Goal: Information Seeking & Learning: Learn about a topic

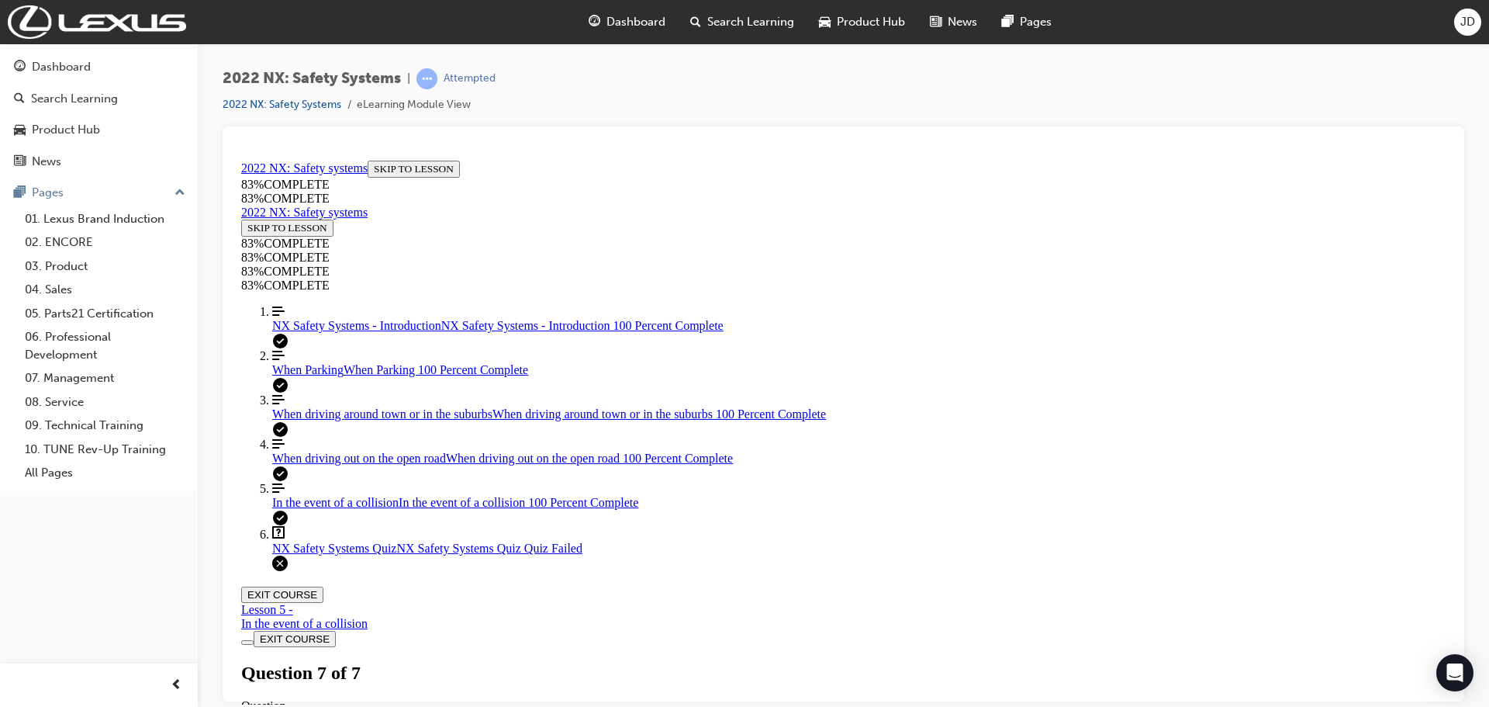
scroll to position [252, 0]
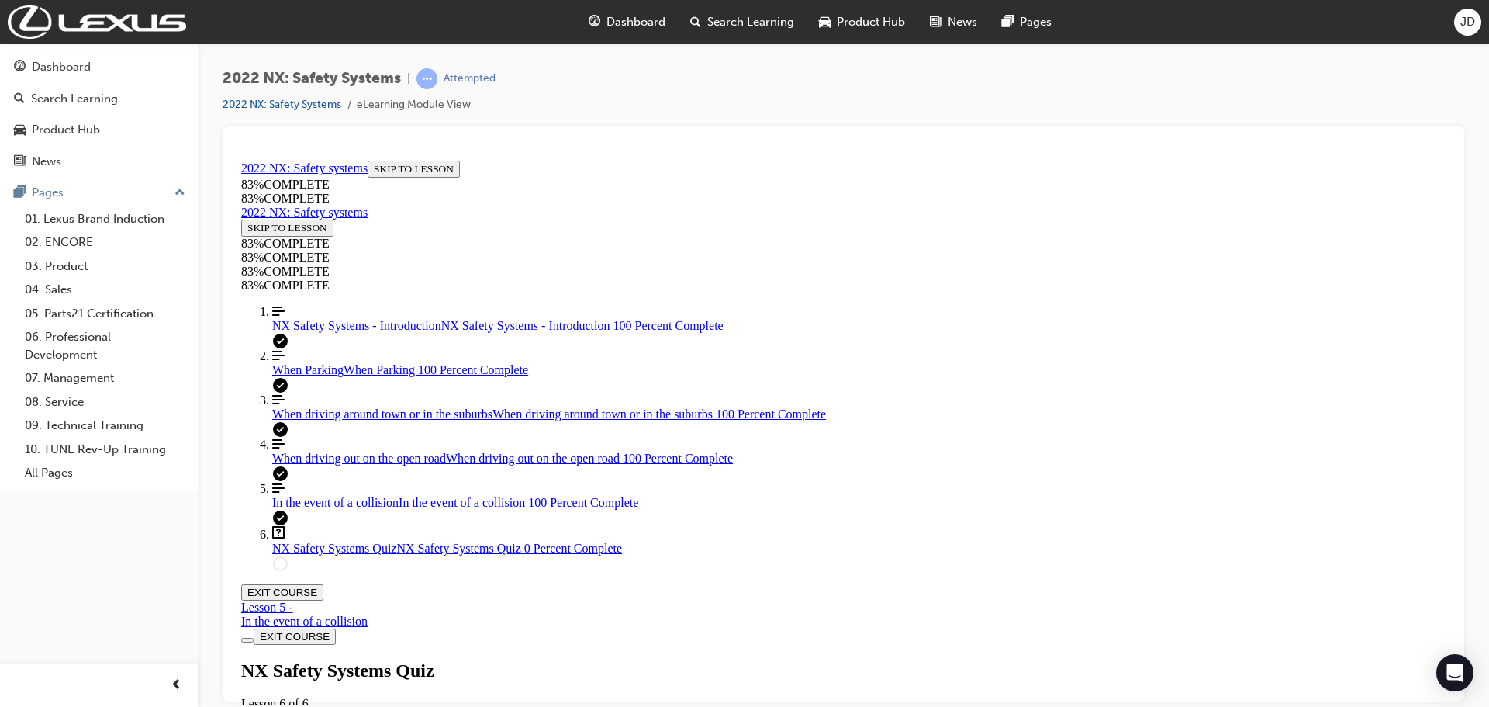
drag, startPoint x: 1447, startPoint y: 434, endPoint x: 1687, endPoint y: 567, distance: 274.3
drag, startPoint x: 275, startPoint y: 441, endPoint x: 328, endPoint y: 439, distance: 52.8
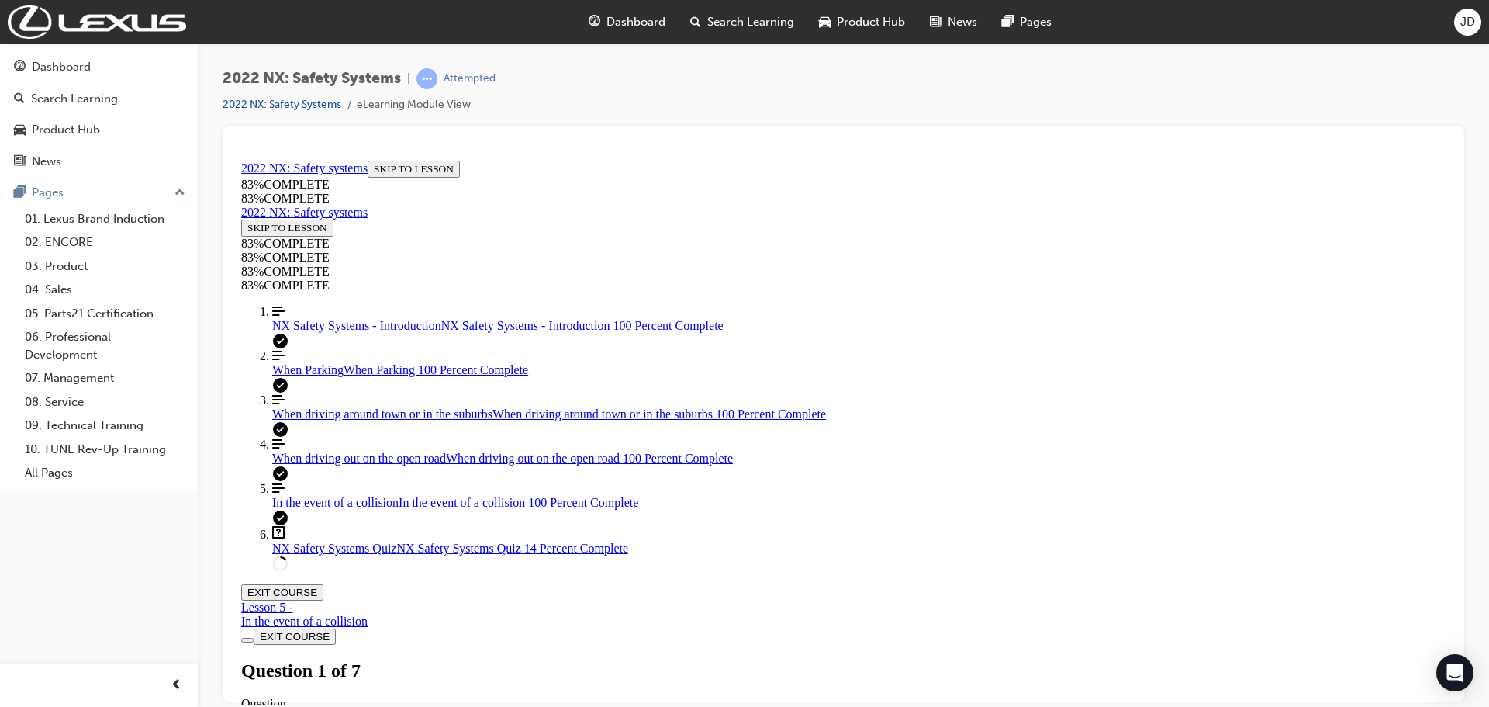
click at [275, 420] on span "When driving around town or in the suburbs" at bounding box center [382, 412] width 220 height 13
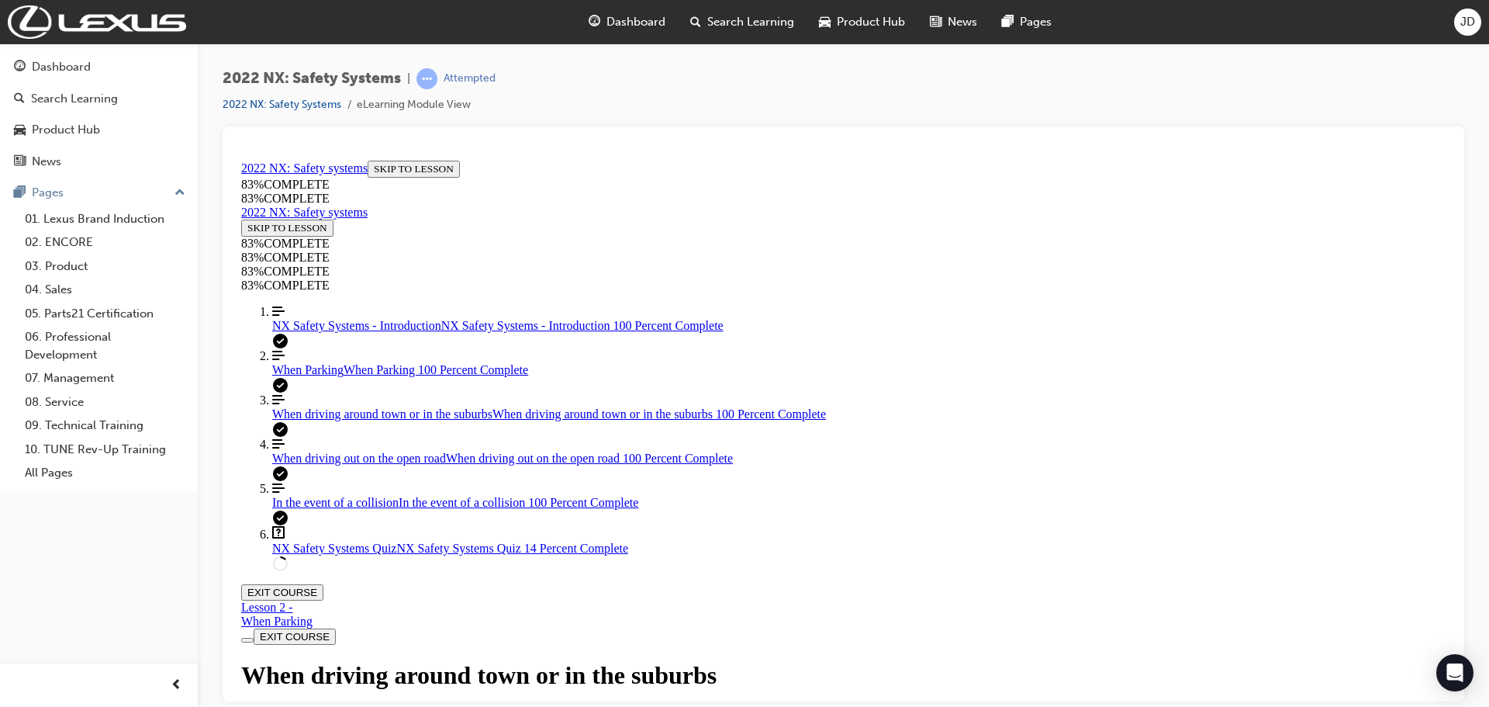
click at [319, 554] on span "NX Safety Systems Quiz" at bounding box center [334, 547] width 124 height 13
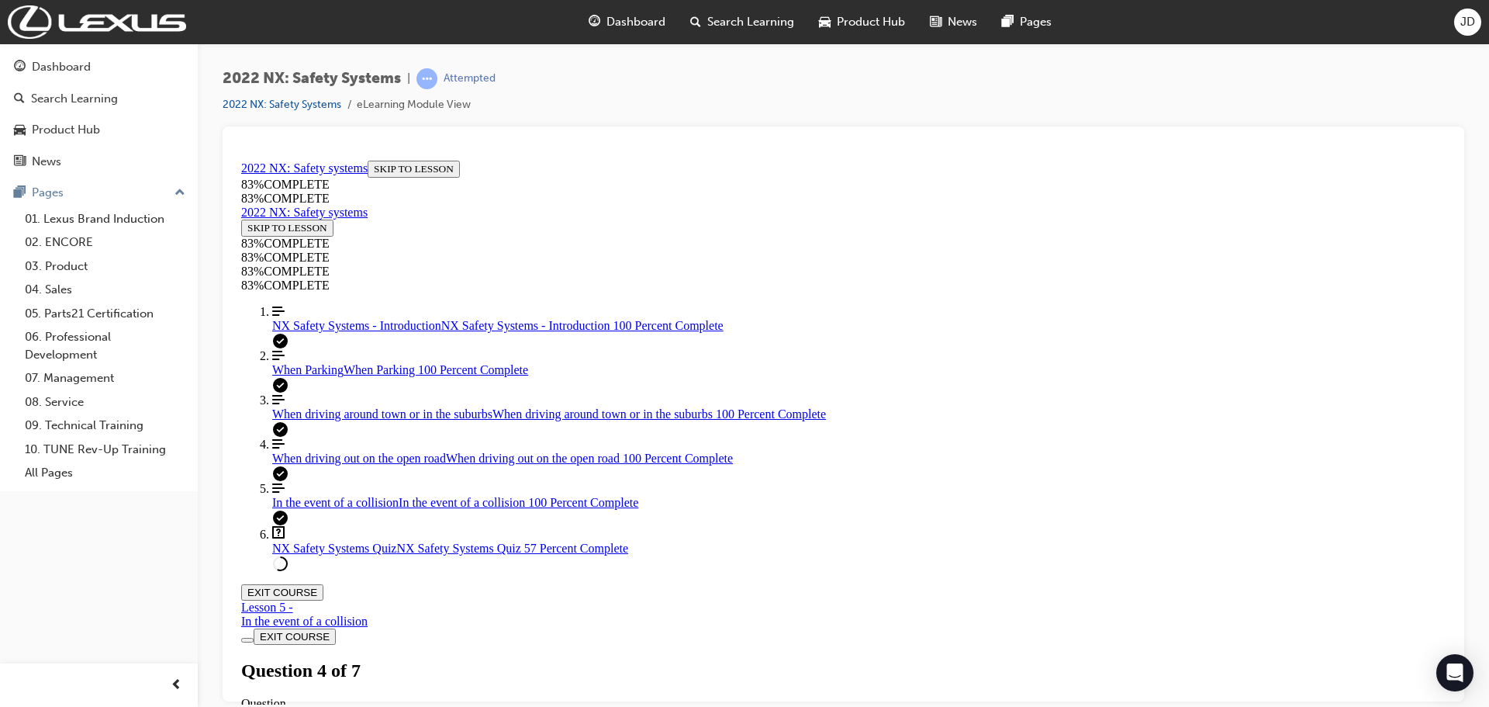
scroll to position [2, 0]
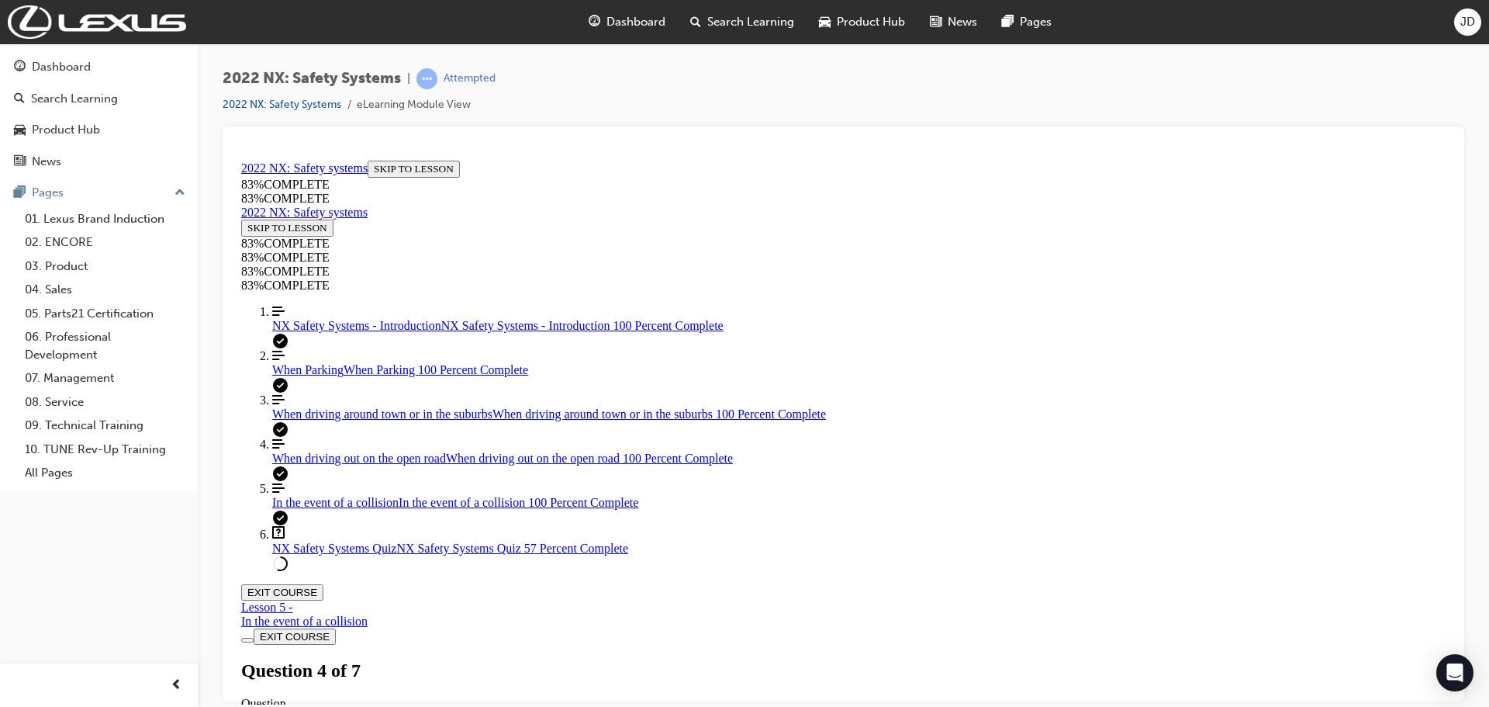
click at [376, 464] on span "When driving out on the open road" at bounding box center [359, 457] width 174 height 13
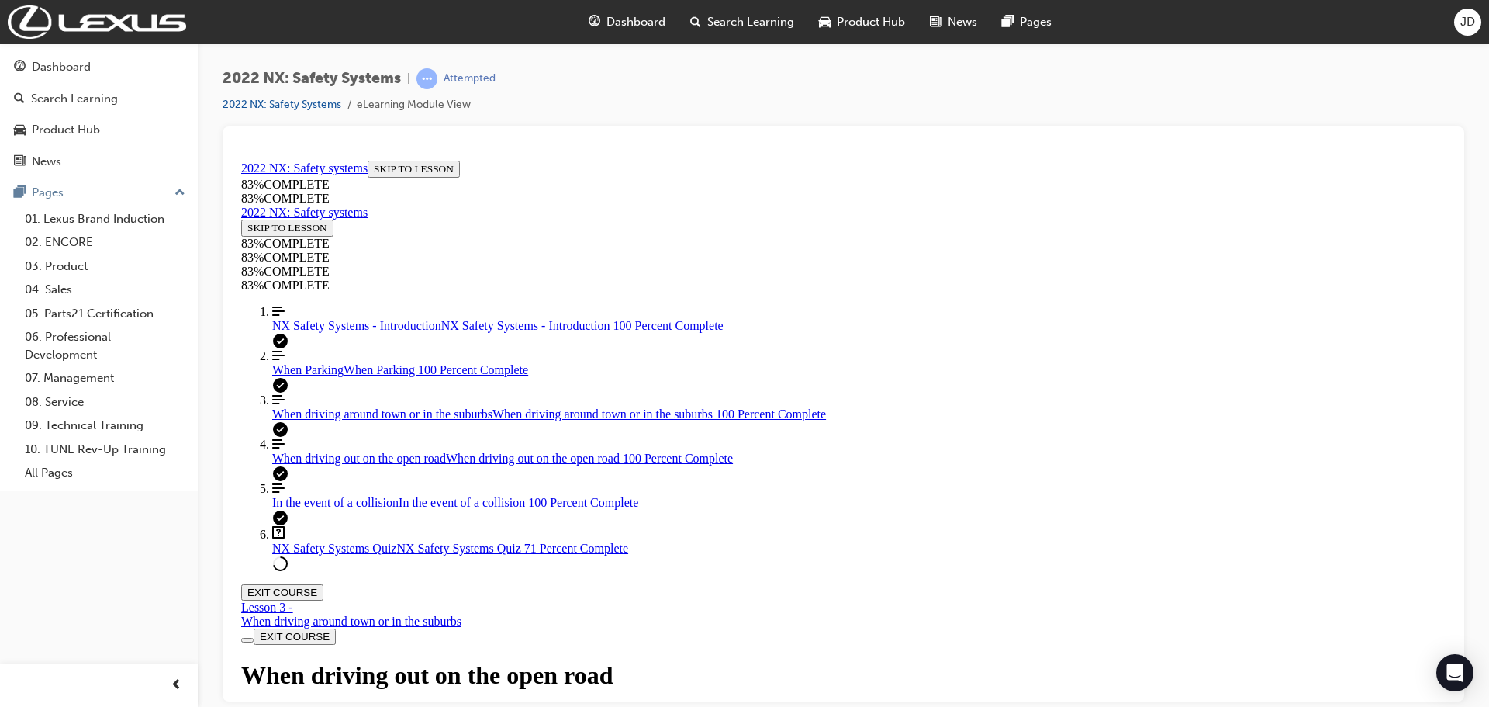
click at [351, 554] on span "NX Safety Systems Quiz" at bounding box center [334, 547] width 124 height 13
drag, startPoint x: 792, startPoint y: 498, endPoint x: 852, endPoint y: 565, distance: 89.5
drag, startPoint x: 802, startPoint y: 488, endPoint x: 849, endPoint y: 488, distance: 46.5
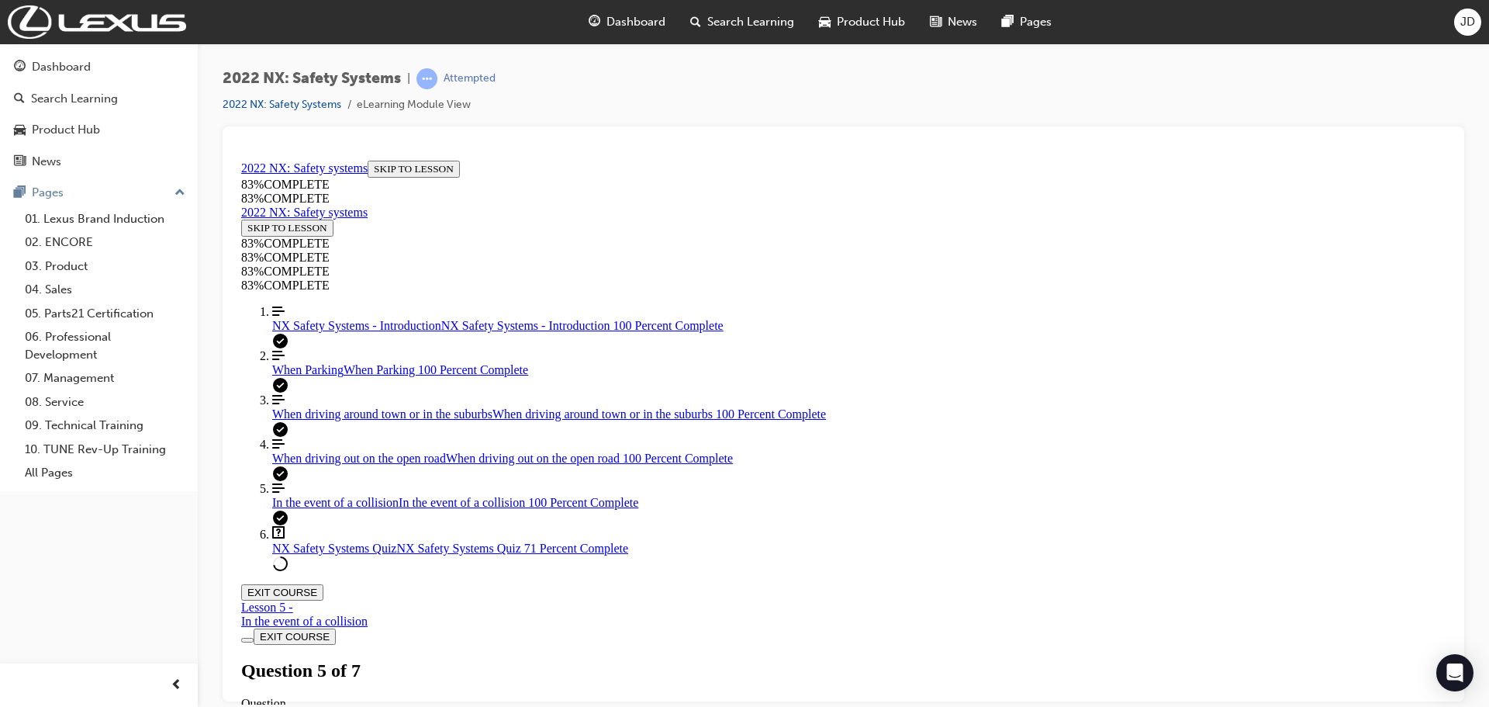
drag, startPoint x: 849, startPoint y: 489, endPoint x: 864, endPoint y: 631, distance: 142.8
drag, startPoint x: 844, startPoint y: 497, endPoint x: 888, endPoint y: 492, distance: 44.5
click at [952, 705] on div "2022 NX: Safety Systems | Attempted 2022 NX: Safety Systems eLearning Module Vi…" at bounding box center [744, 353] width 1489 height 707
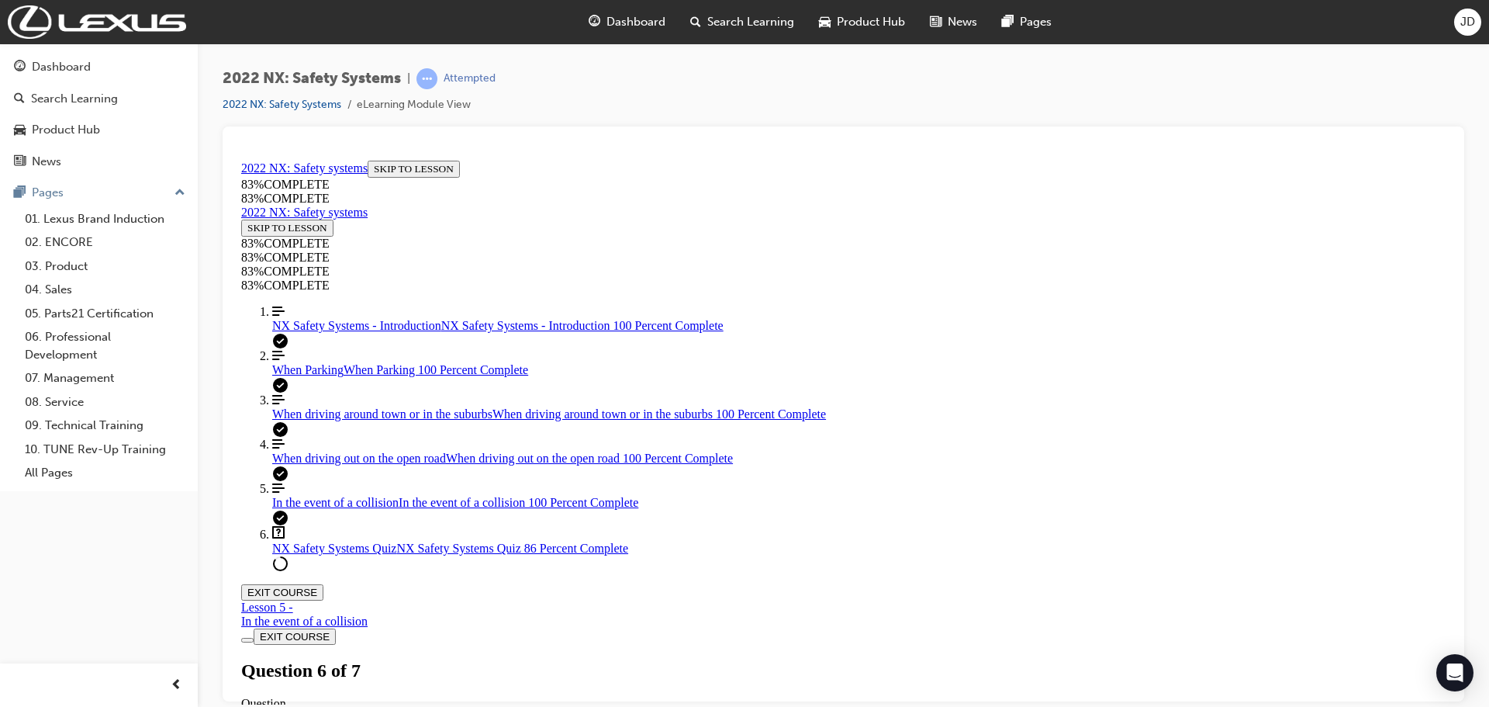
scroll to position [468, 0]
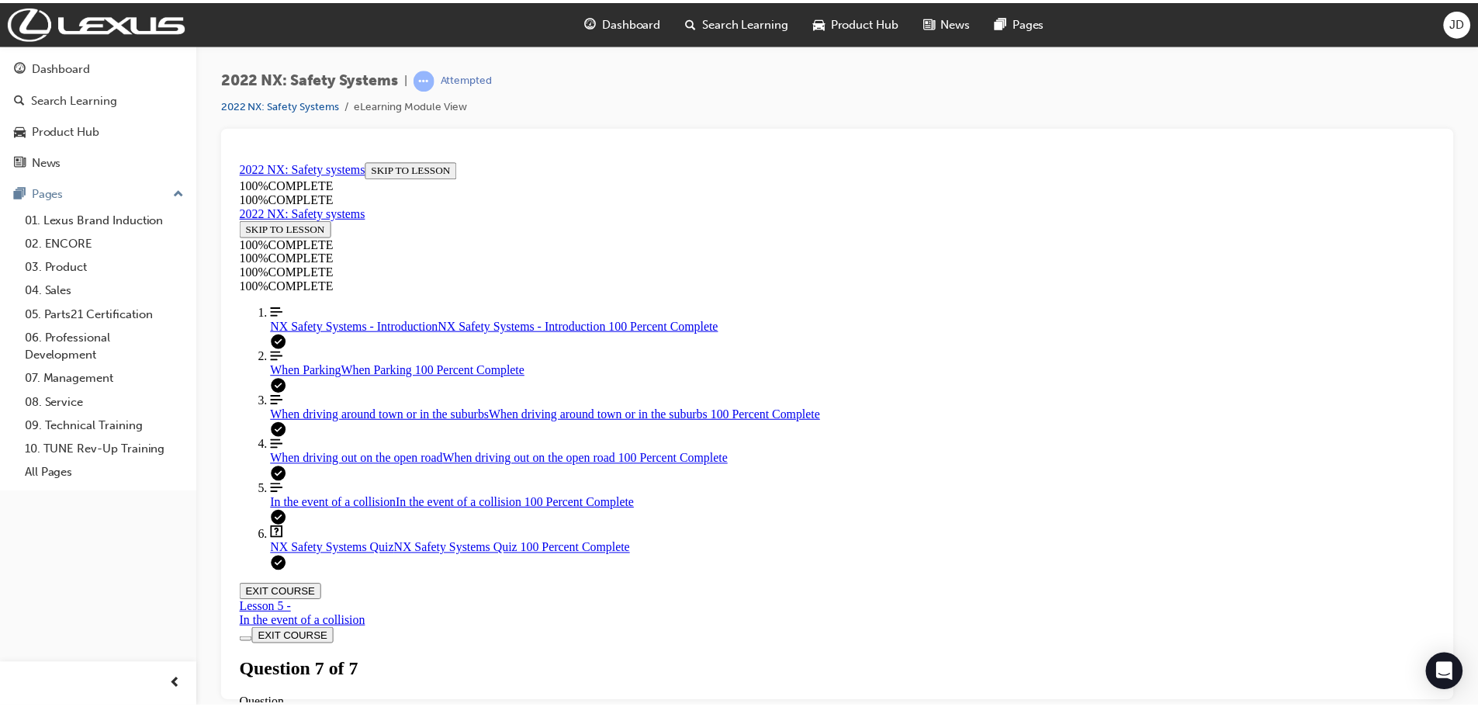
scroll to position [252, 0]
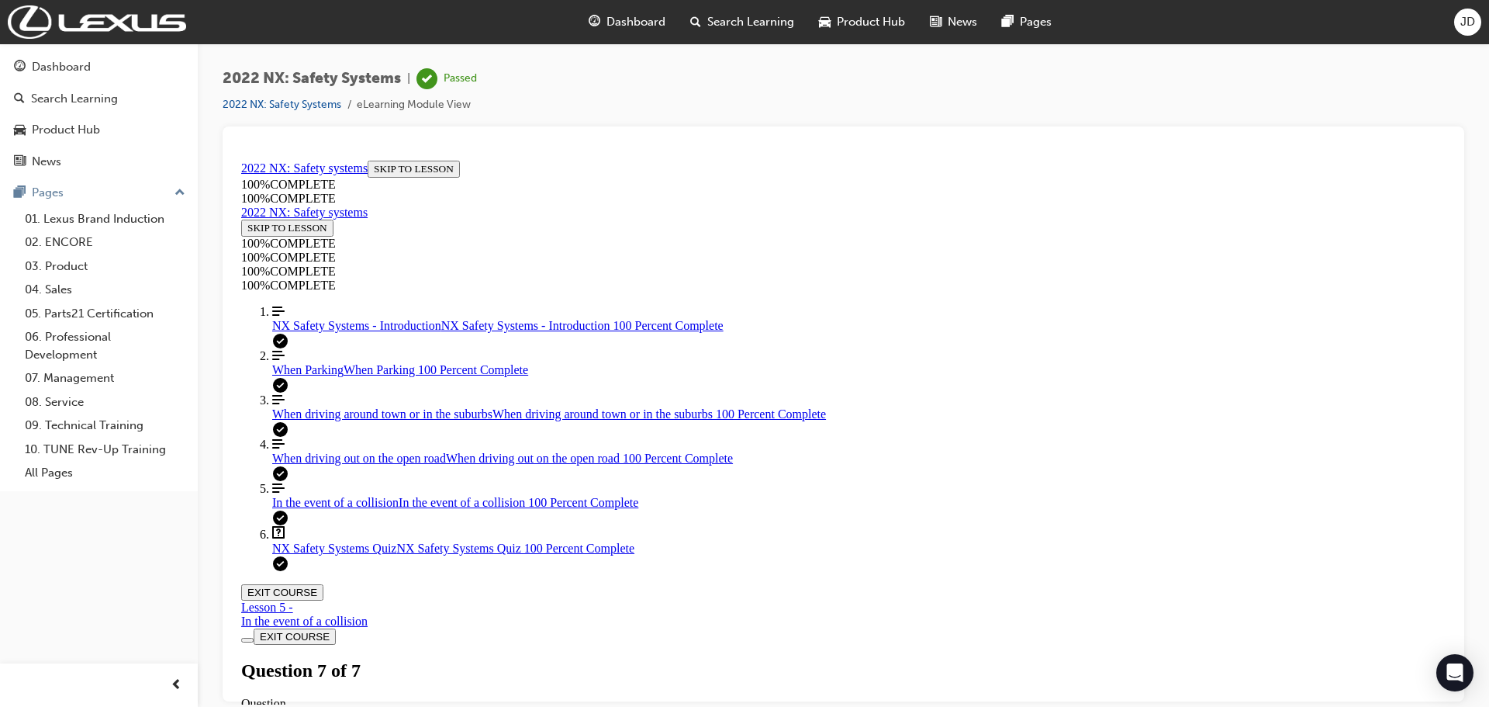
click at [323, 583] on button "EXIT COURSE" at bounding box center [282, 591] width 82 height 16
click at [636, 33] on div "Dashboard" at bounding box center [627, 22] width 102 height 32
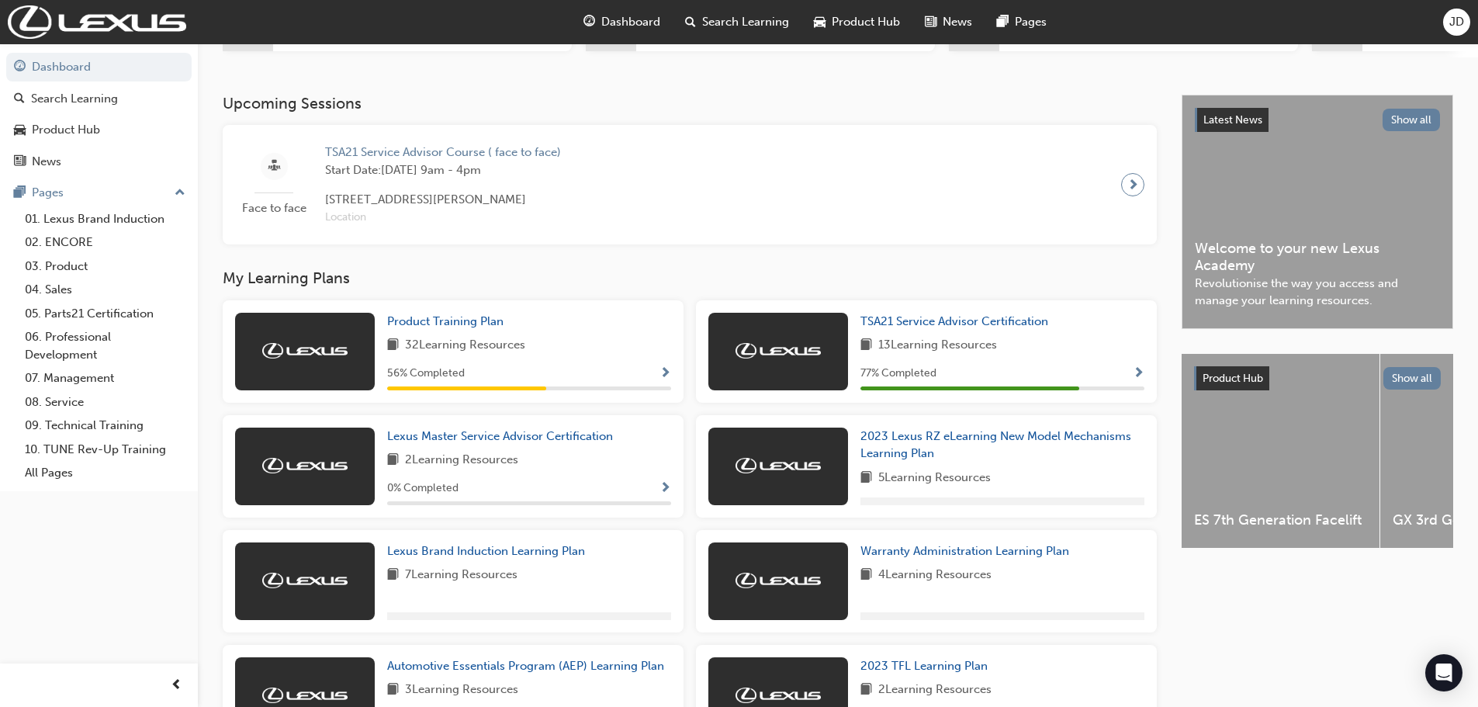
scroll to position [310, 0]
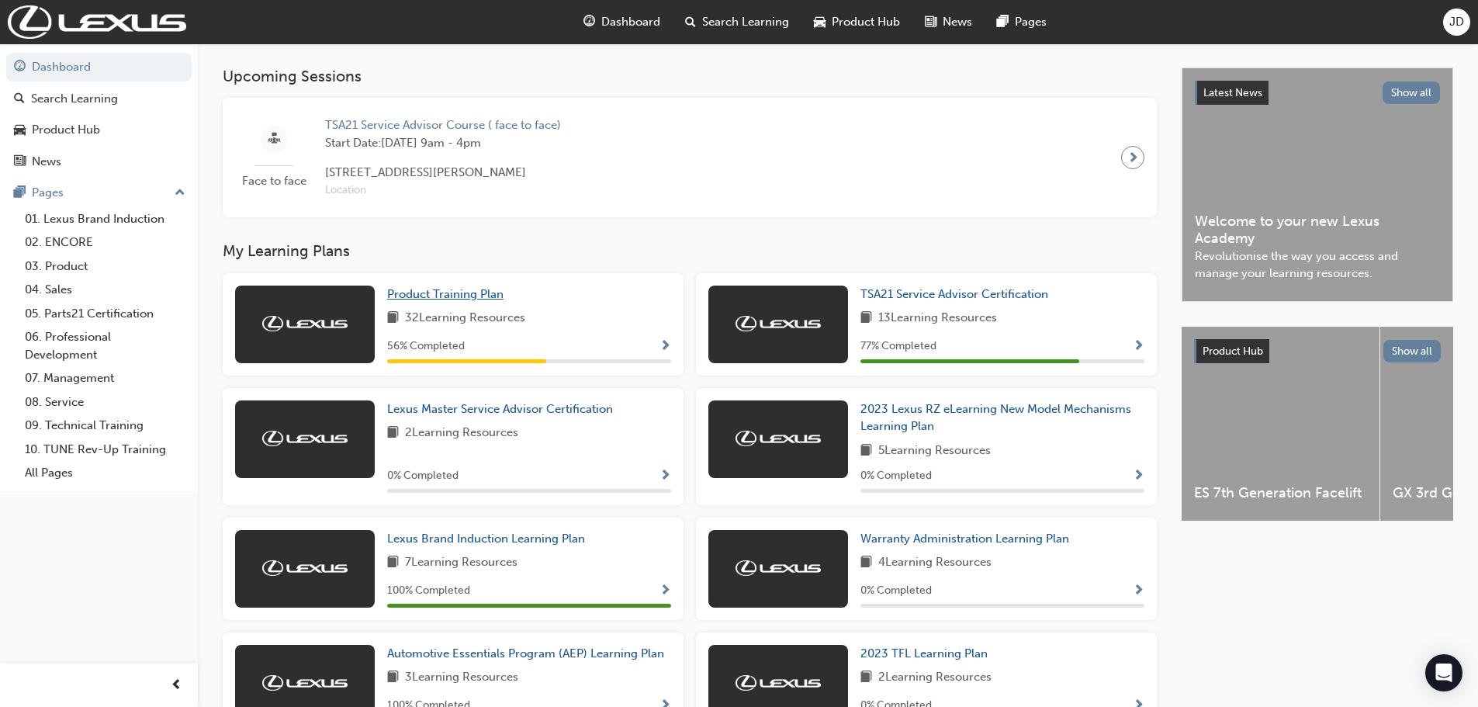
click at [465, 296] on span "Product Training Plan" at bounding box center [445, 294] width 116 height 14
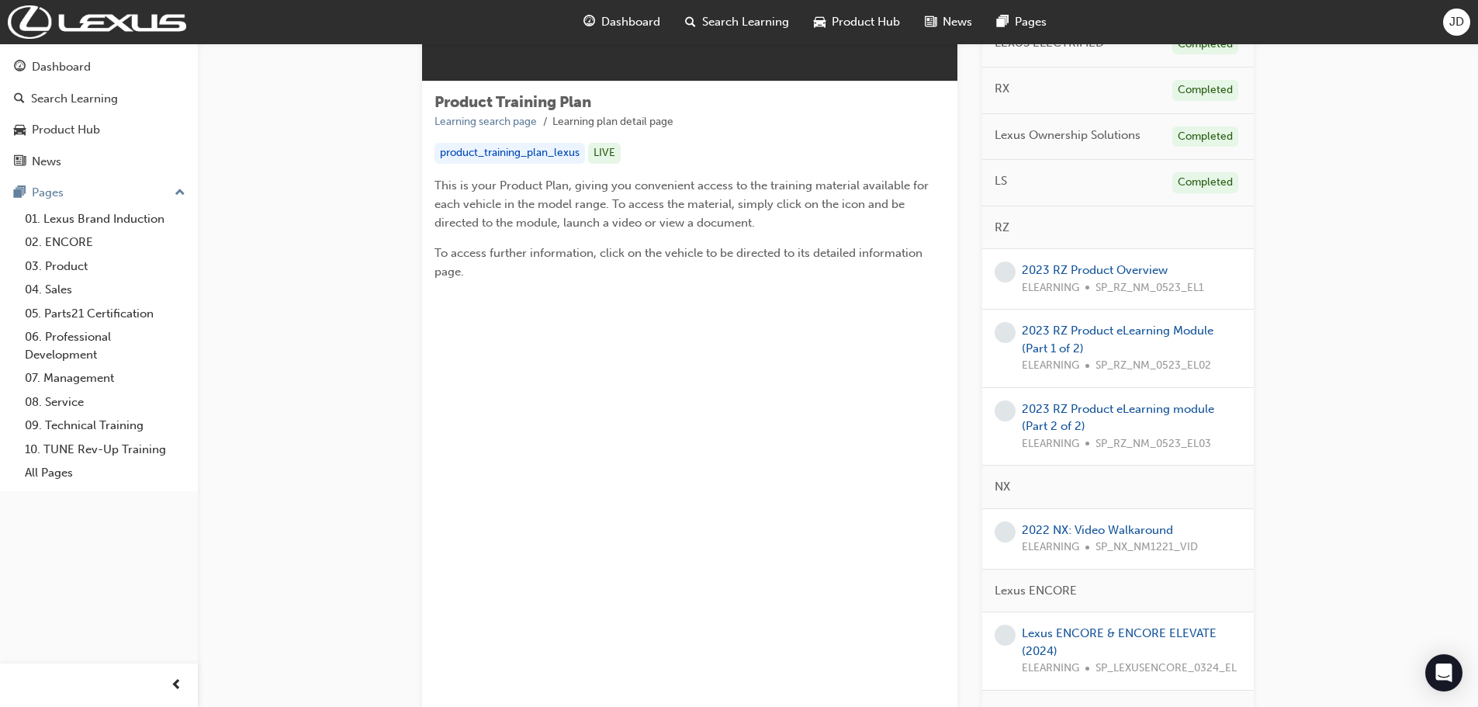
scroll to position [233, 0]
click at [1091, 527] on link "2022 NX: Video Walkaround" at bounding box center [1097, 529] width 151 height 14
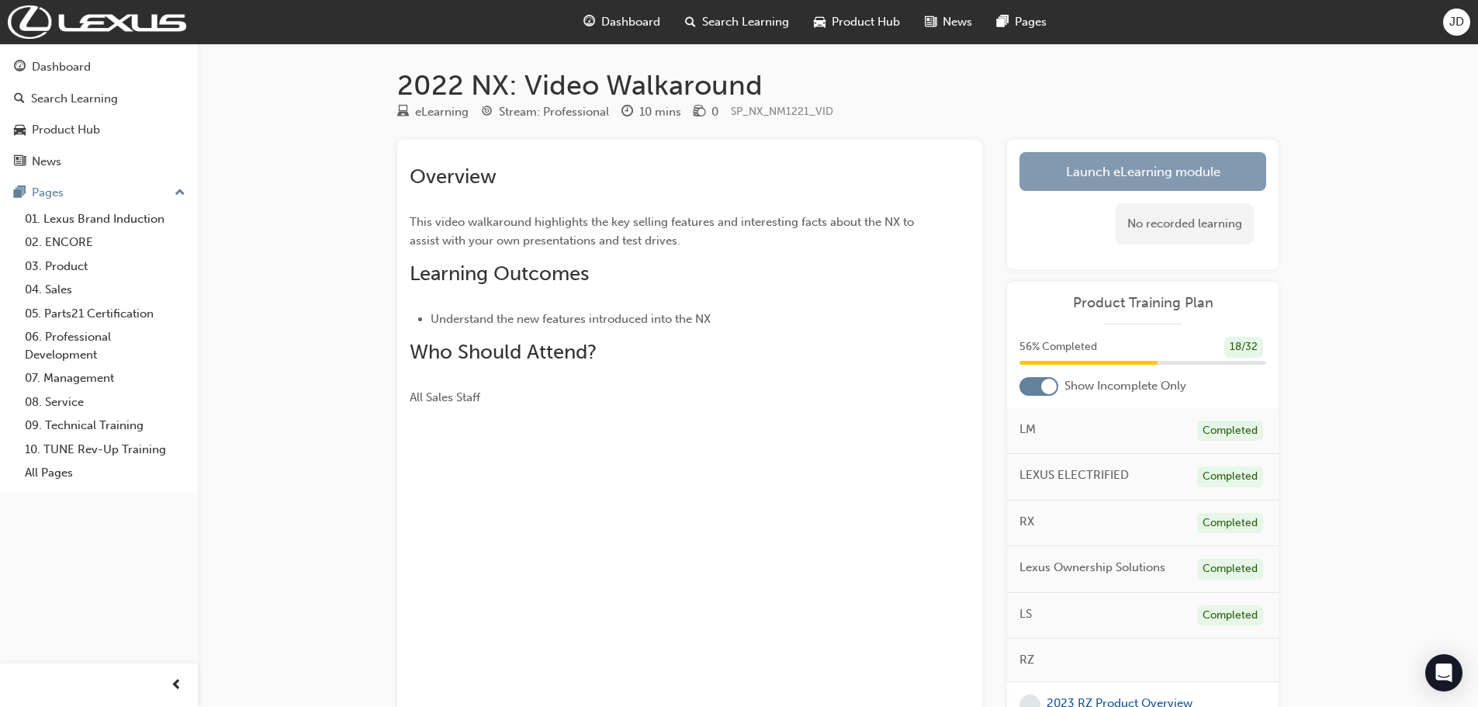
click at [1103, 171] on link "Launch eLearning module" at bounding box center [1142, 171] width 247 height 39
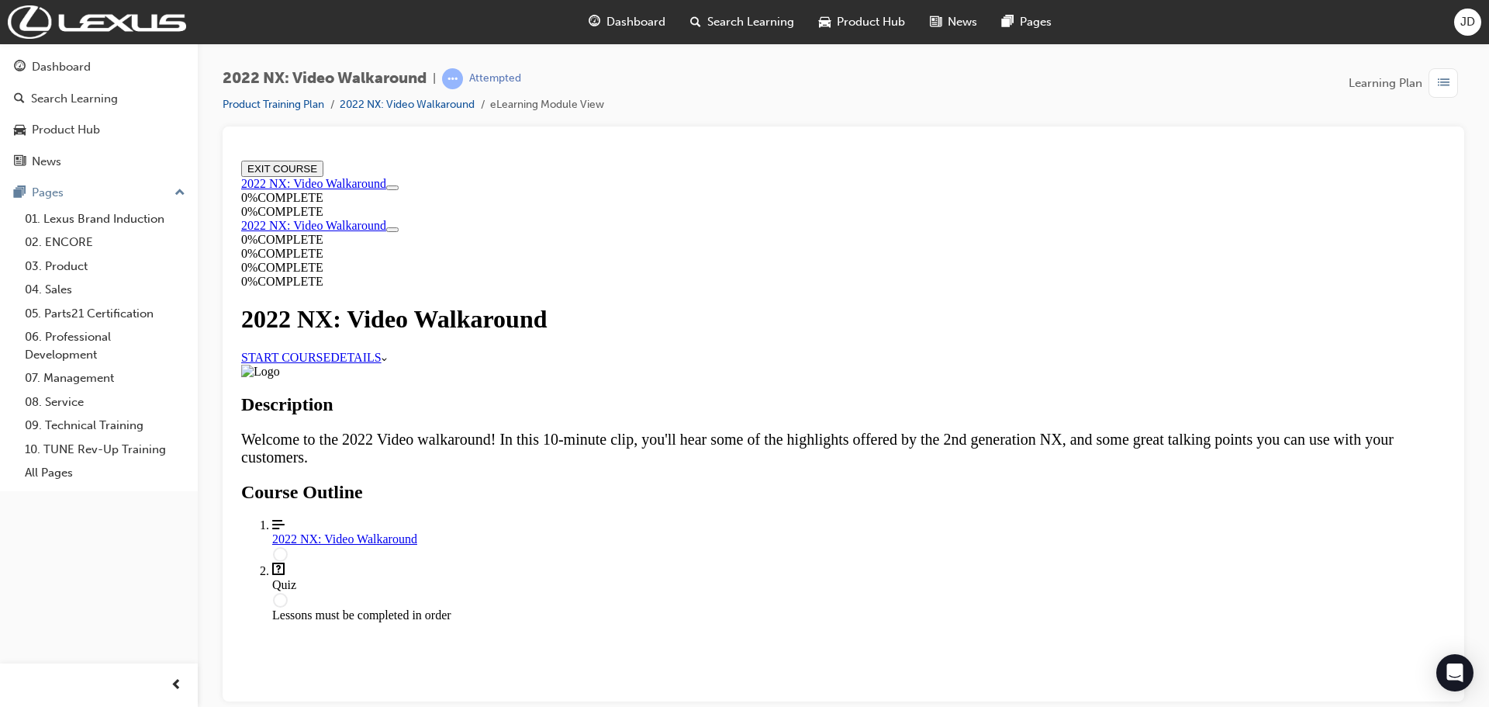
click at [330, 350] on link "START COURSE" at bounding box center [285, 356] width 89 height 13
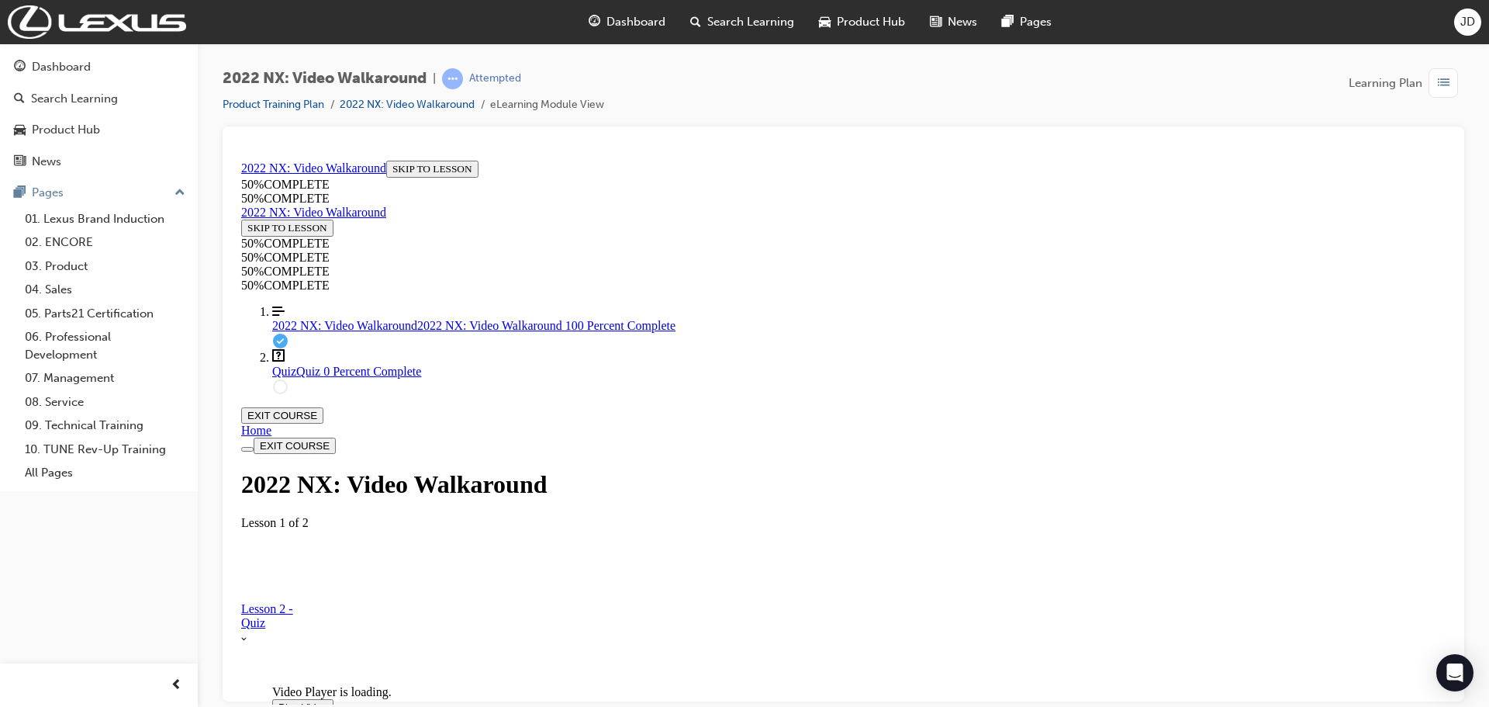
scroll to position [215, 0]
click at [278, 700] on span "Video player. You can use the space bar to toggle playback and arrow keys to sc…" at bounding box center [278, 706] width 0 height 12
drag, startPoint x: 772, startPoint y: 520, endPoint x: 1049, endPoint y: 514, distance: 277.8
click at [946, 629] on div "Lesson 2 - Quiz" at bounding box center [843, 615] width 1205 height 28
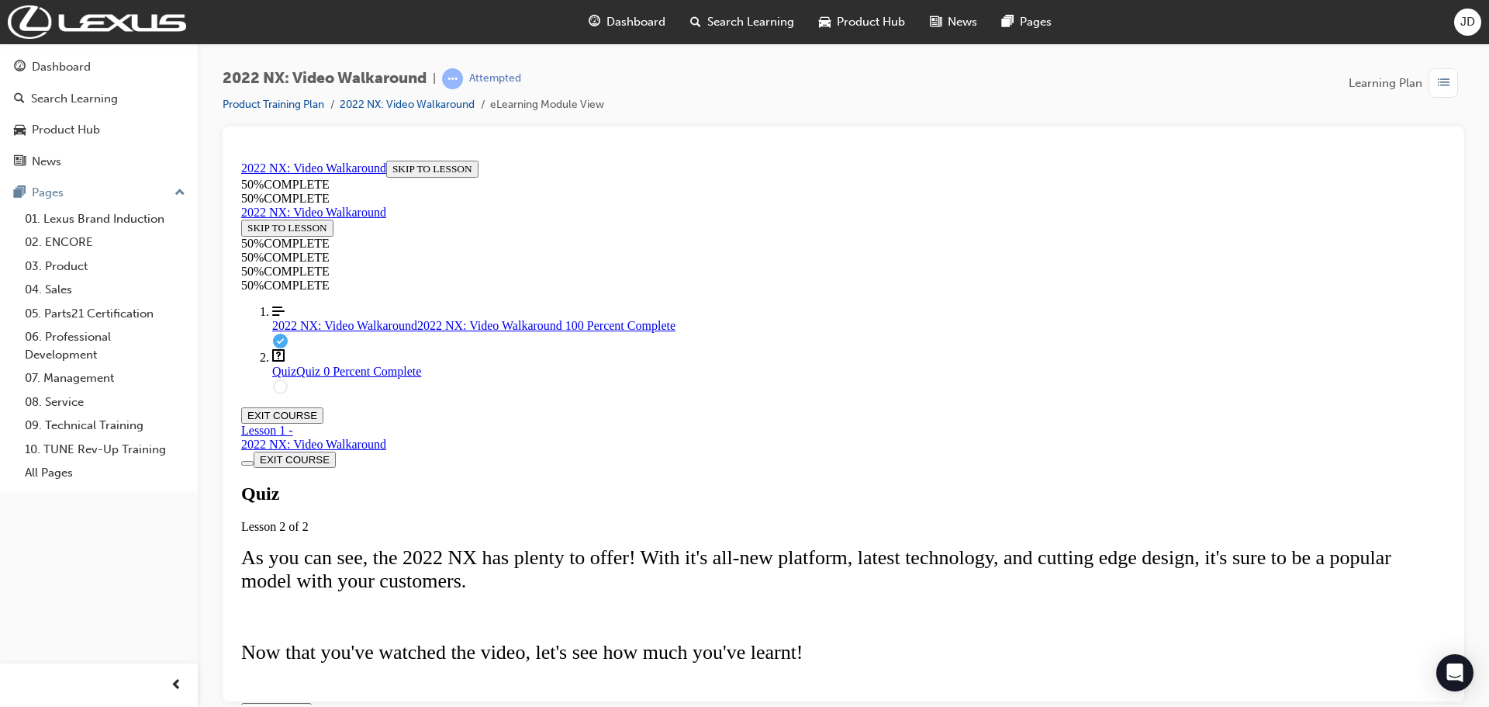
scroll to position [176, 0]
click at [306, 704] on span "START QUIZ" at bounding box center [276, 710] width 58 height 12
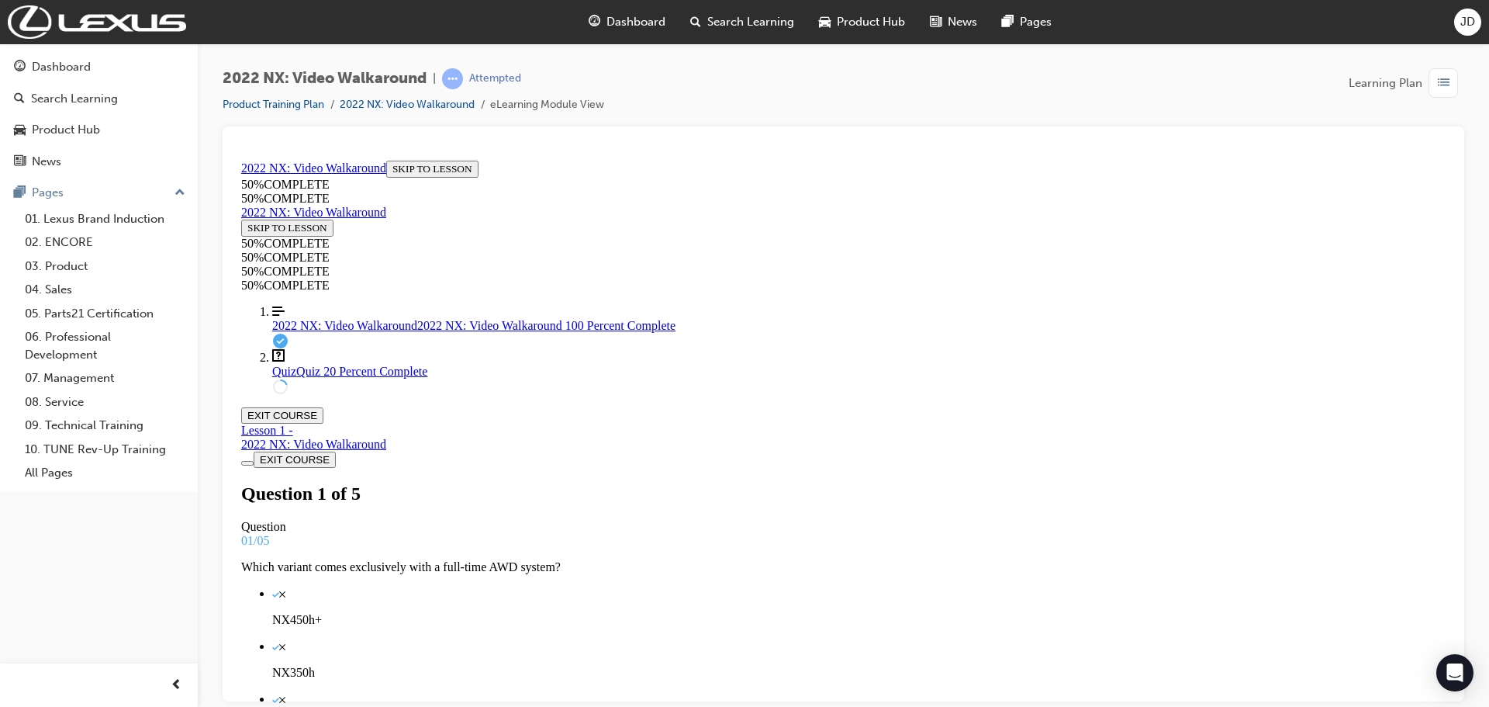
scroll to position [2, 0]
